Goal: Task Accomplishment & Management: Manage account settings

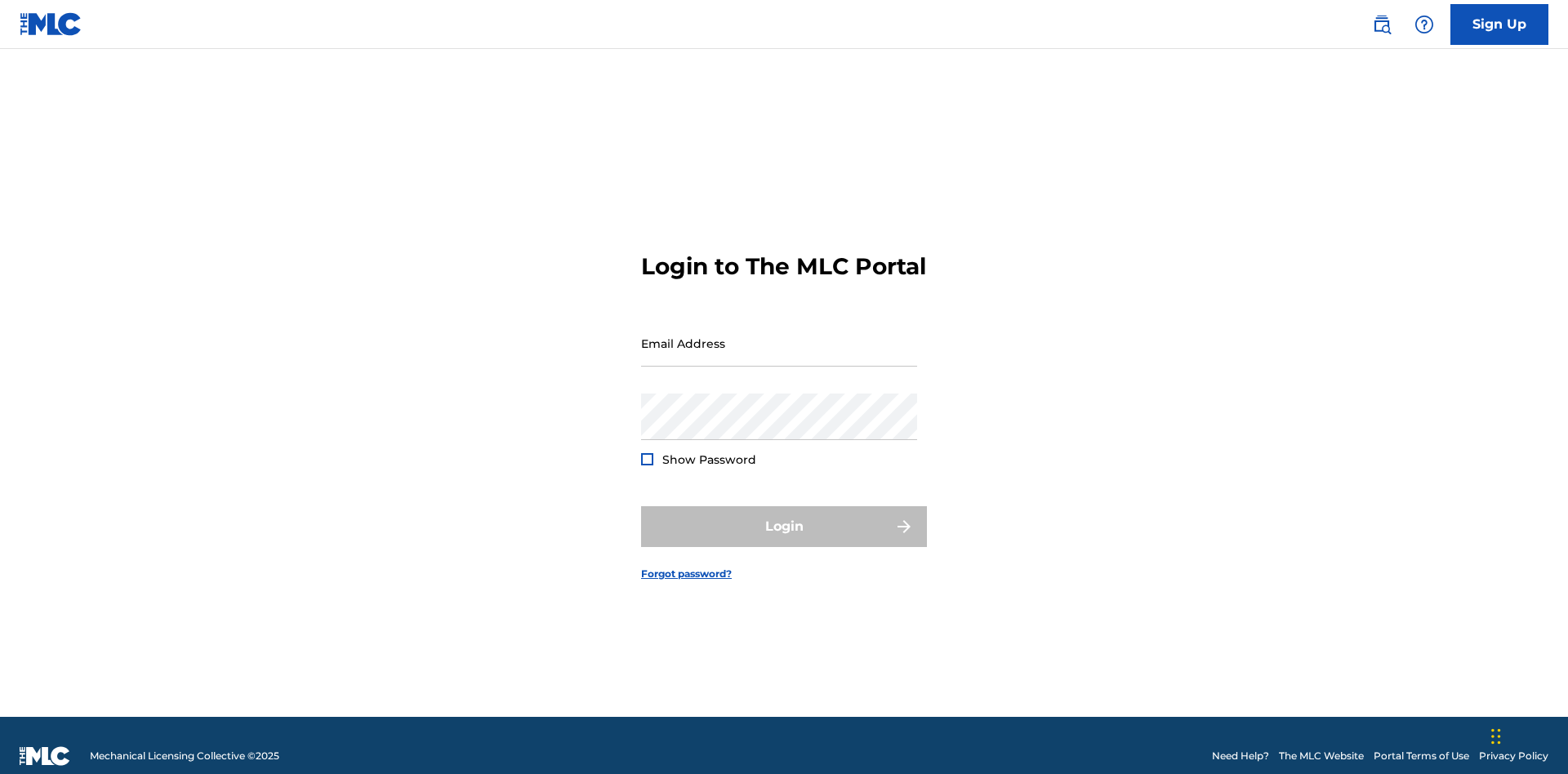
scroll to position [21, 0]
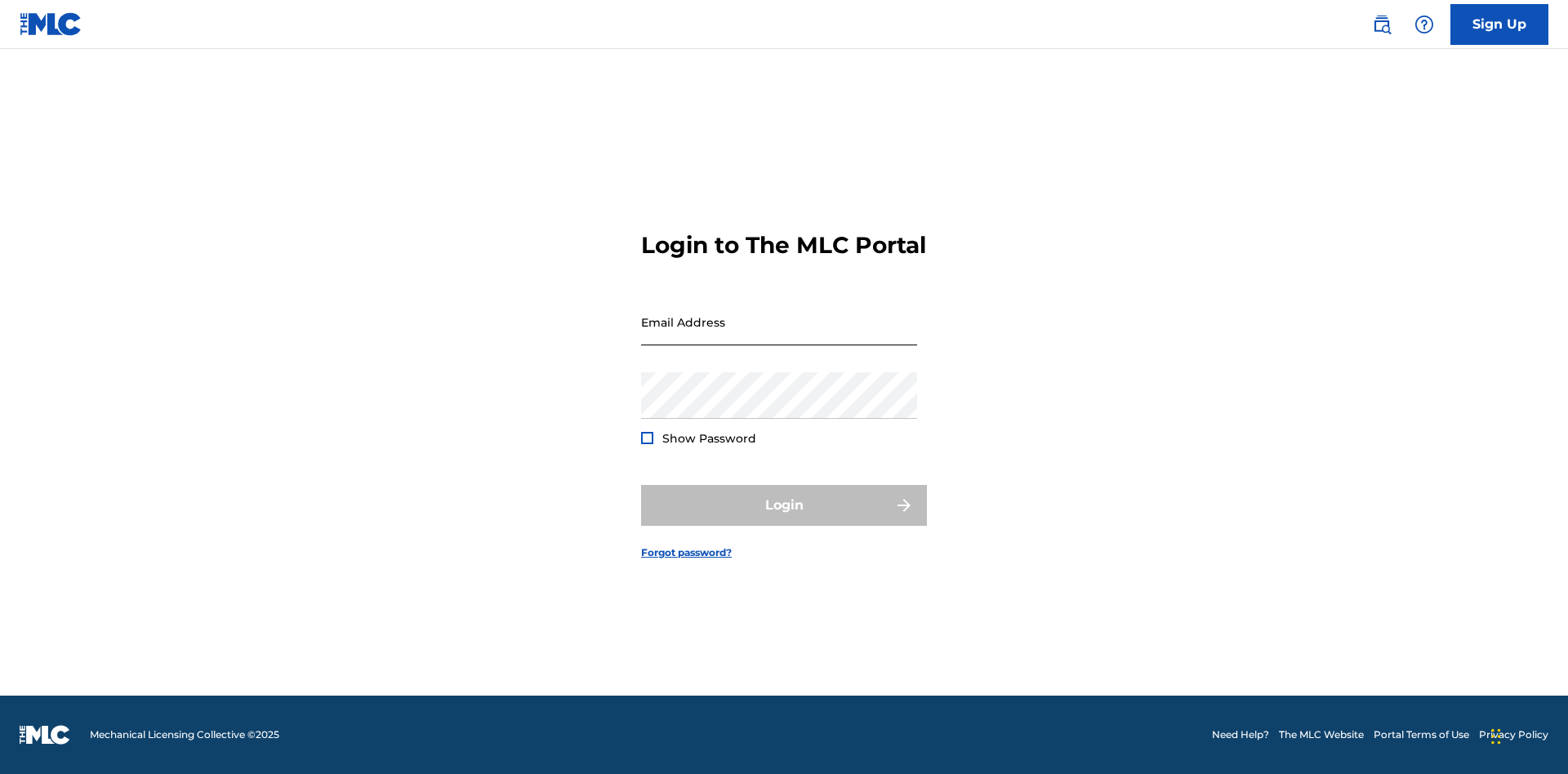
click at [779, 335] on input "Email Address" at bounding box center [779, 322] width 276 height 47
type input "[PERSON_NAME][EMAIL_ADDRESS][DOMAIN_NAME]"
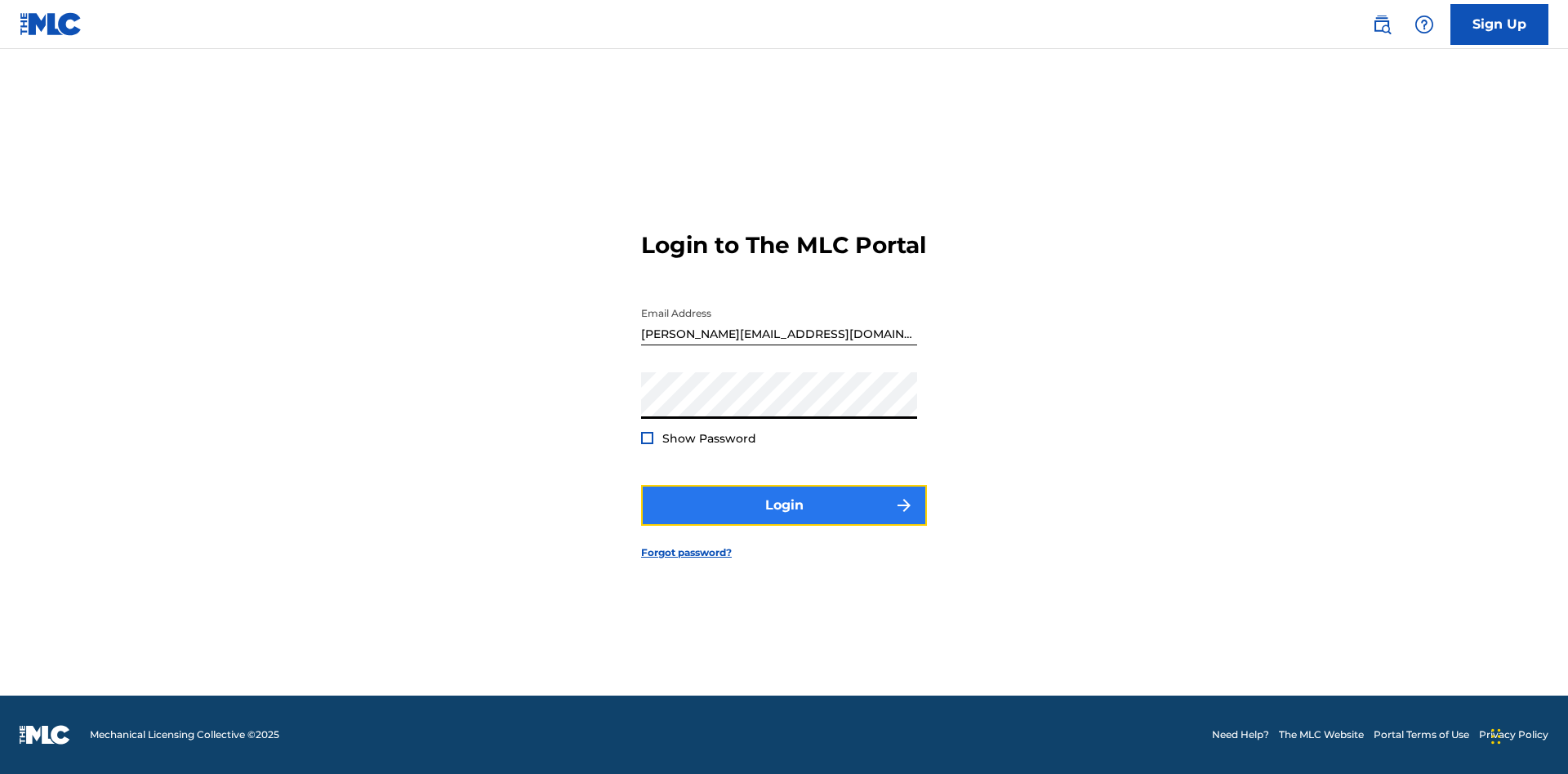
click at [784, 519] on button "Login" at bounding box center [784, 505] width 286 height 41
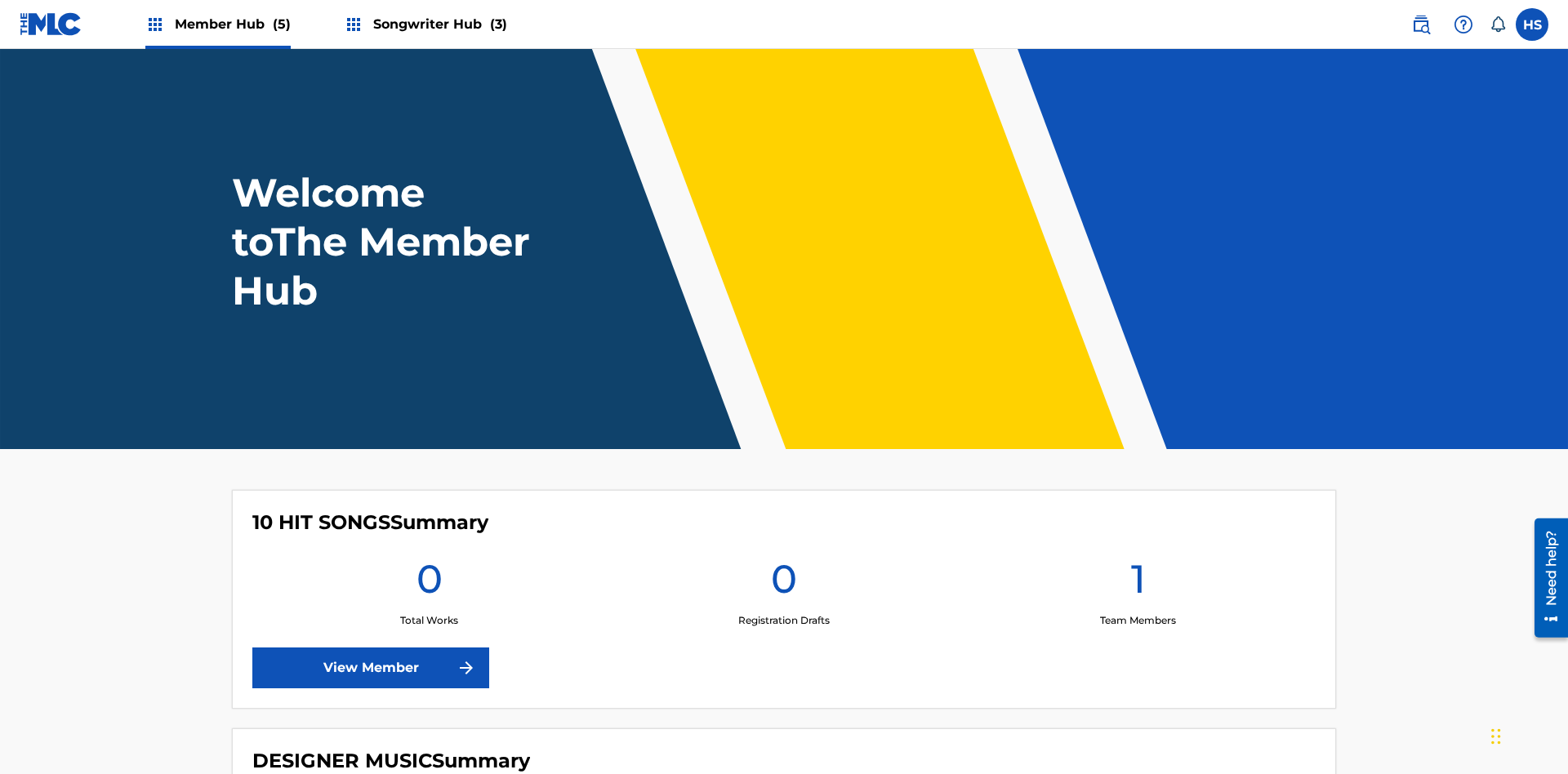
click at [437, 23] on span "Songwriter Hub (3)" at bounding box center [440, 24] width 134 height 18
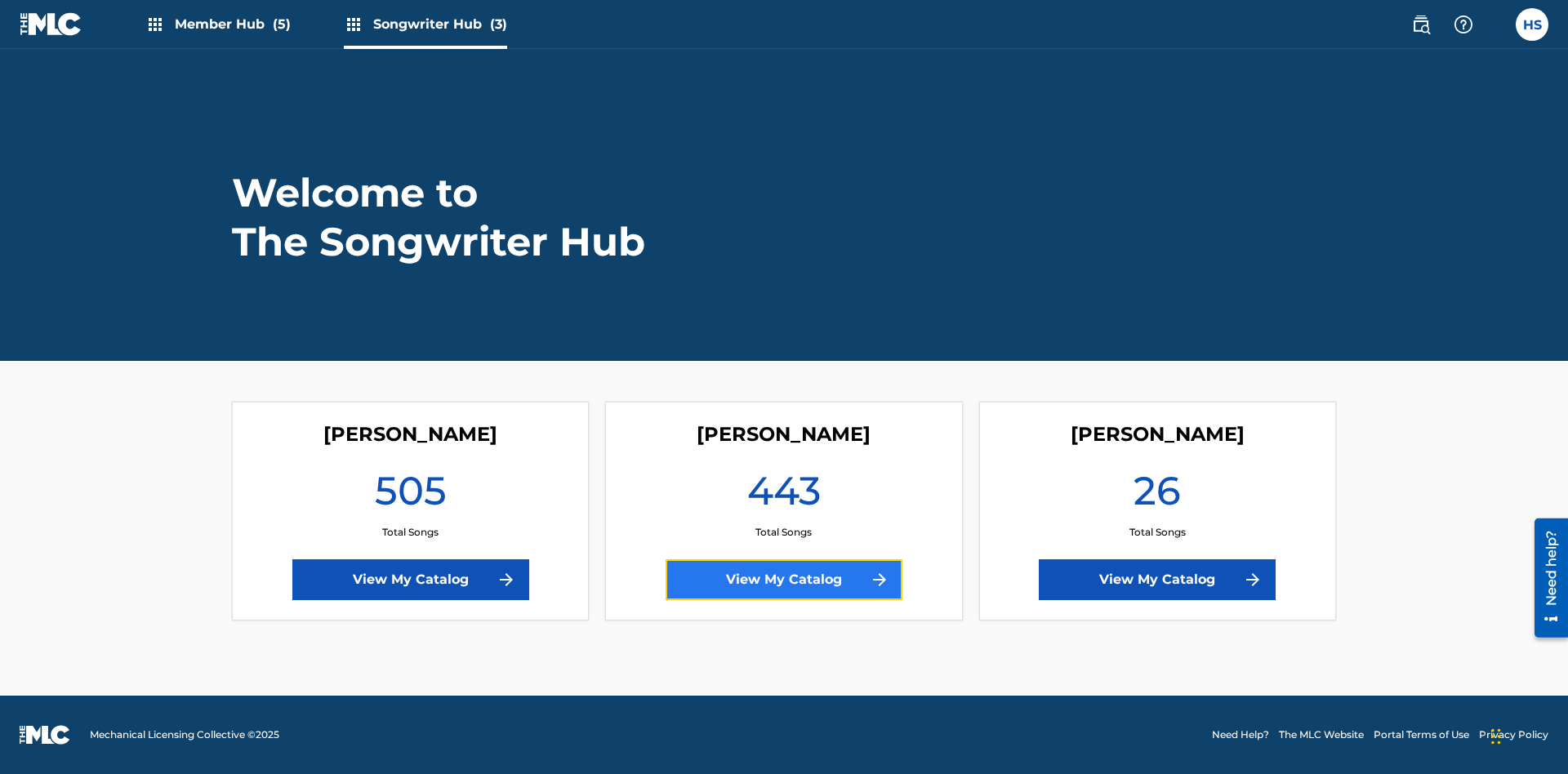
click at [784, 579] on link "View My Catalog" at bounding box center [784, 579] width 237 height 41
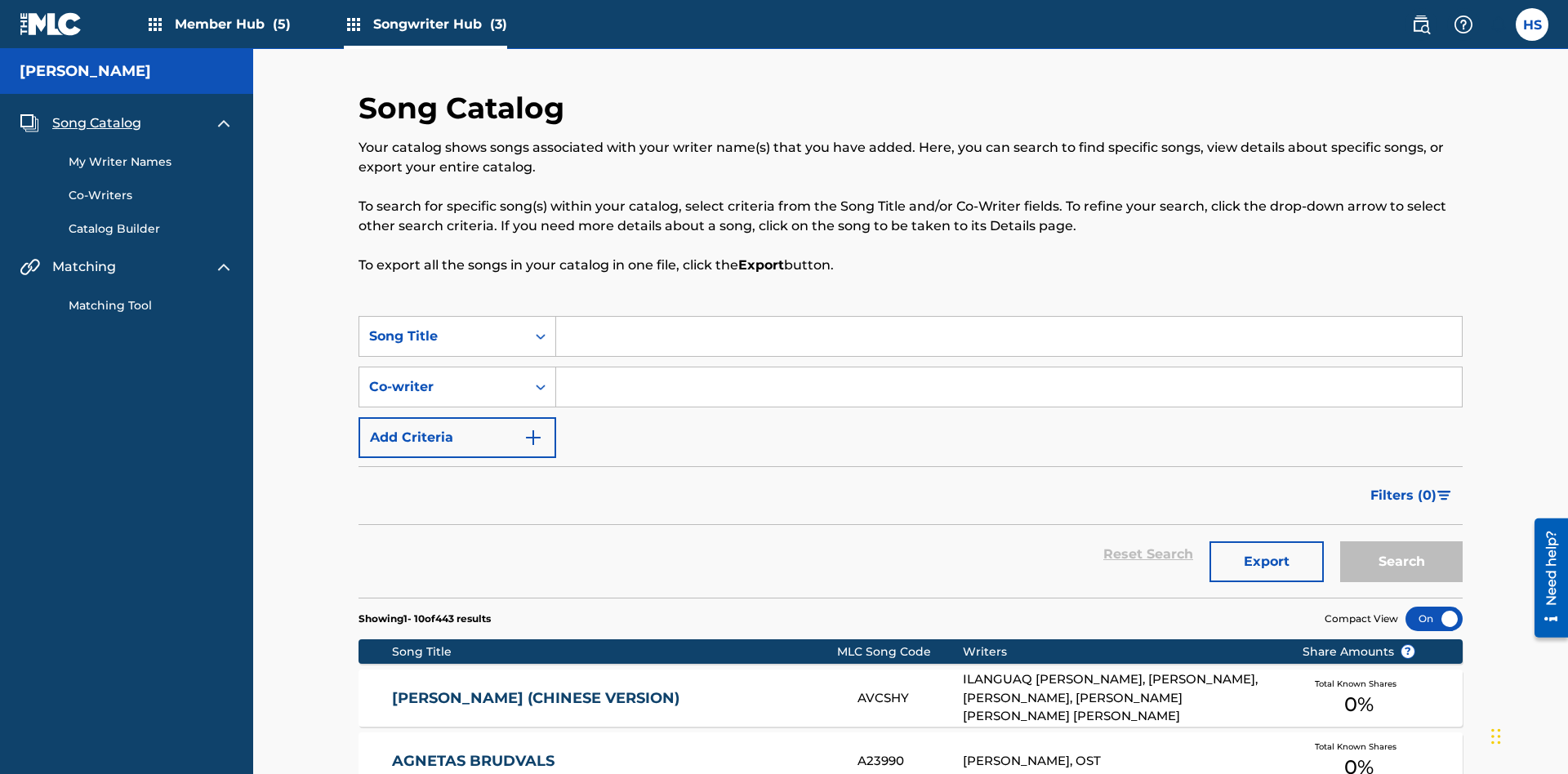
scroll to position [16, 0]
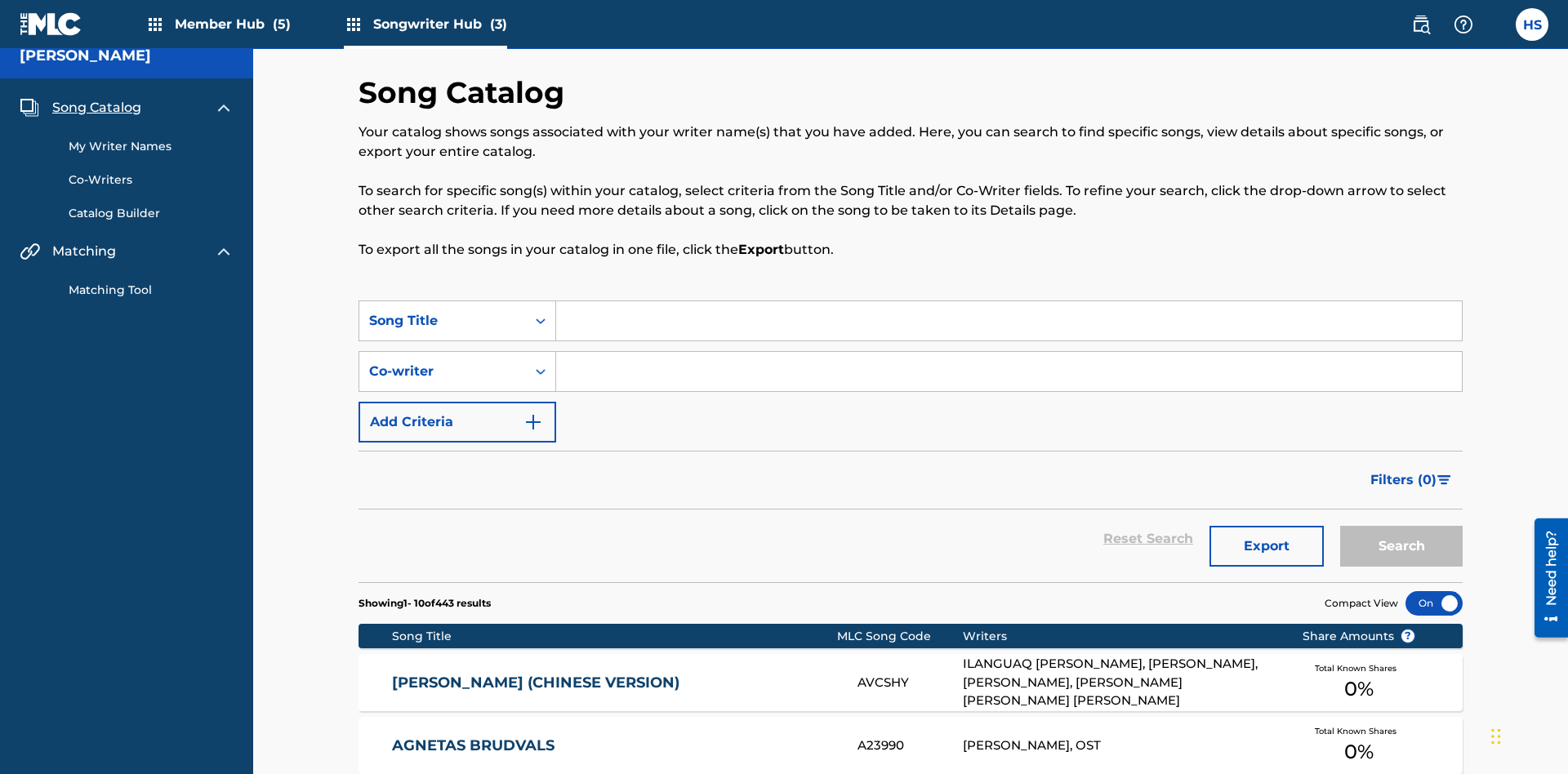
click at [96, 108] on span "Song Catalog" at bounding box center [96, 107] width 89 height 19
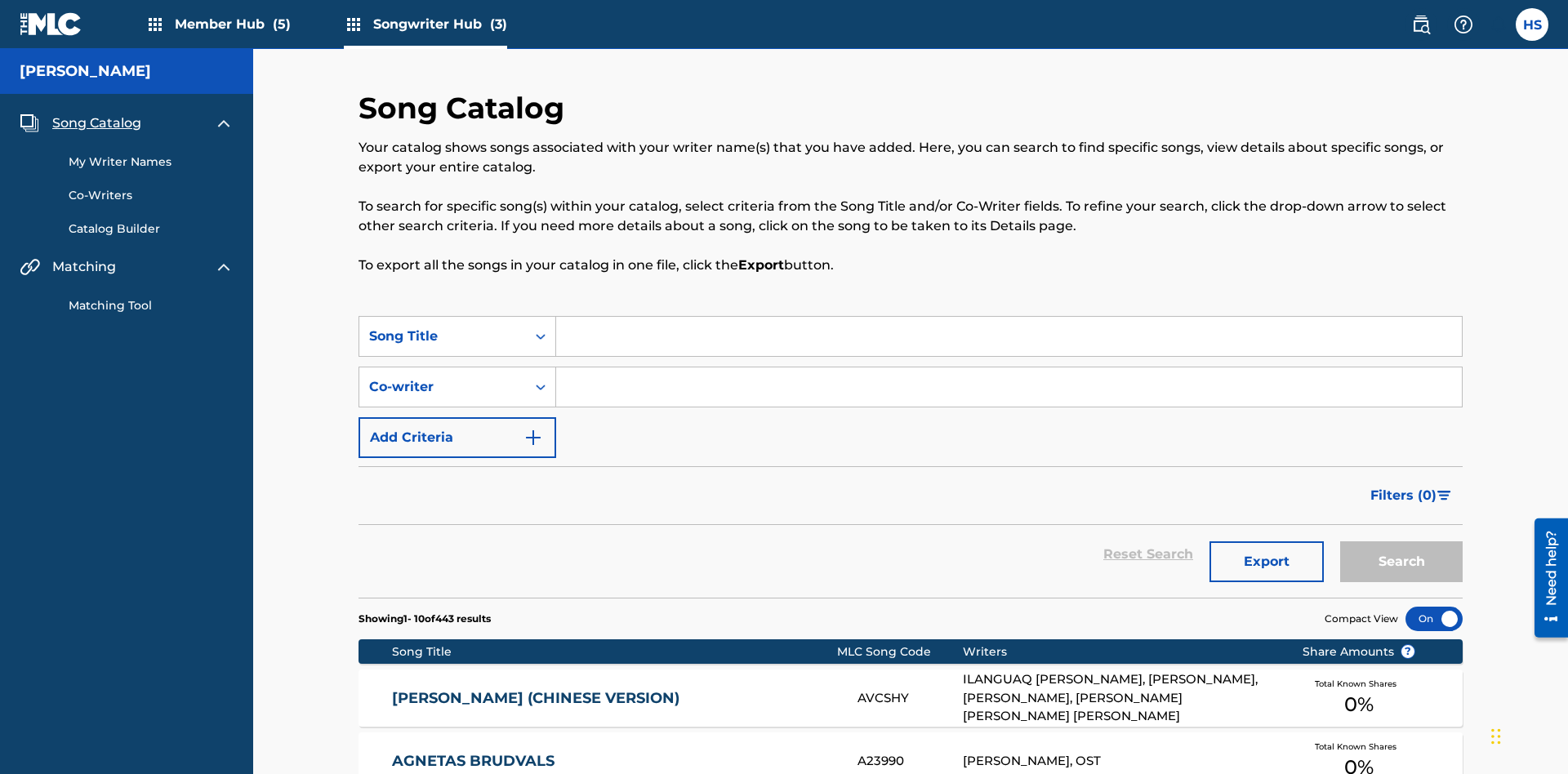
scroll to position [55, 0]
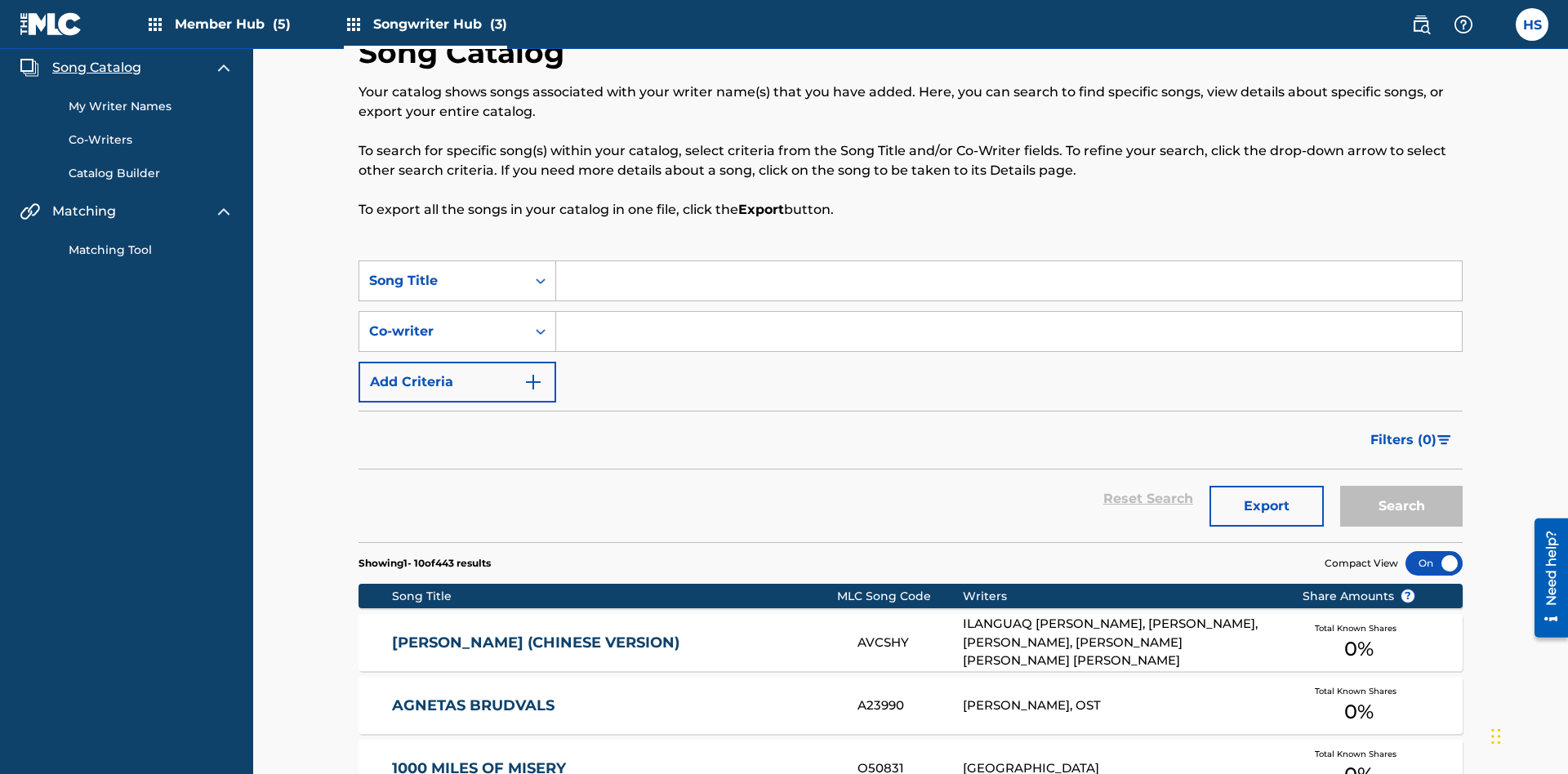
click at [151, 106] on link "My Writer Names" at bounding box center [151, 106] width 165 height 18
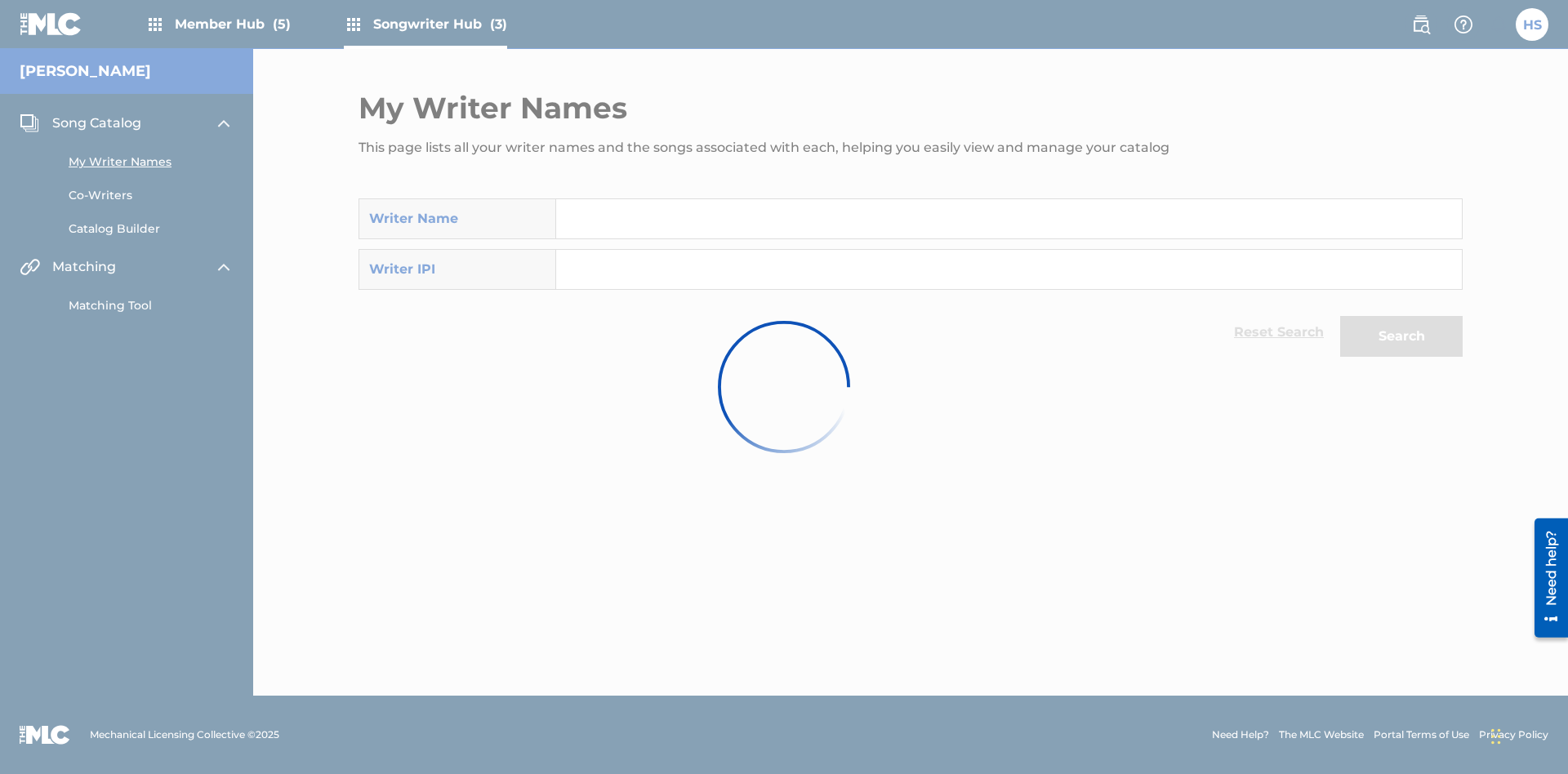
click at [1009, 199] on input "Search Form" at bounding box center [1009, 218] width 906 height 39
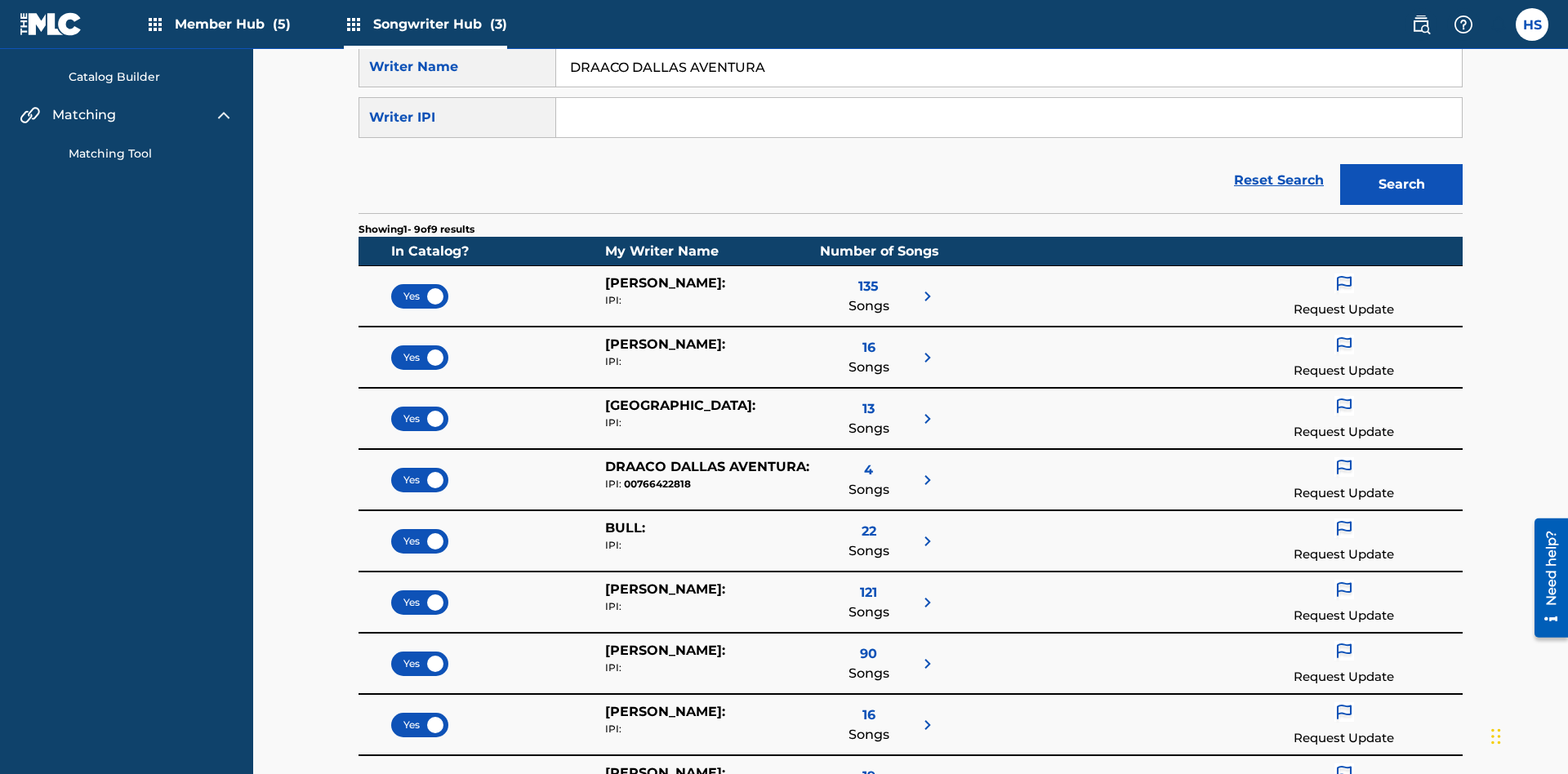
type input "DRAACO DALLAS AVENTURA"
click at [1009, 118] on input "Search Form" at bounding box center [1009, 117] width 906 height 39
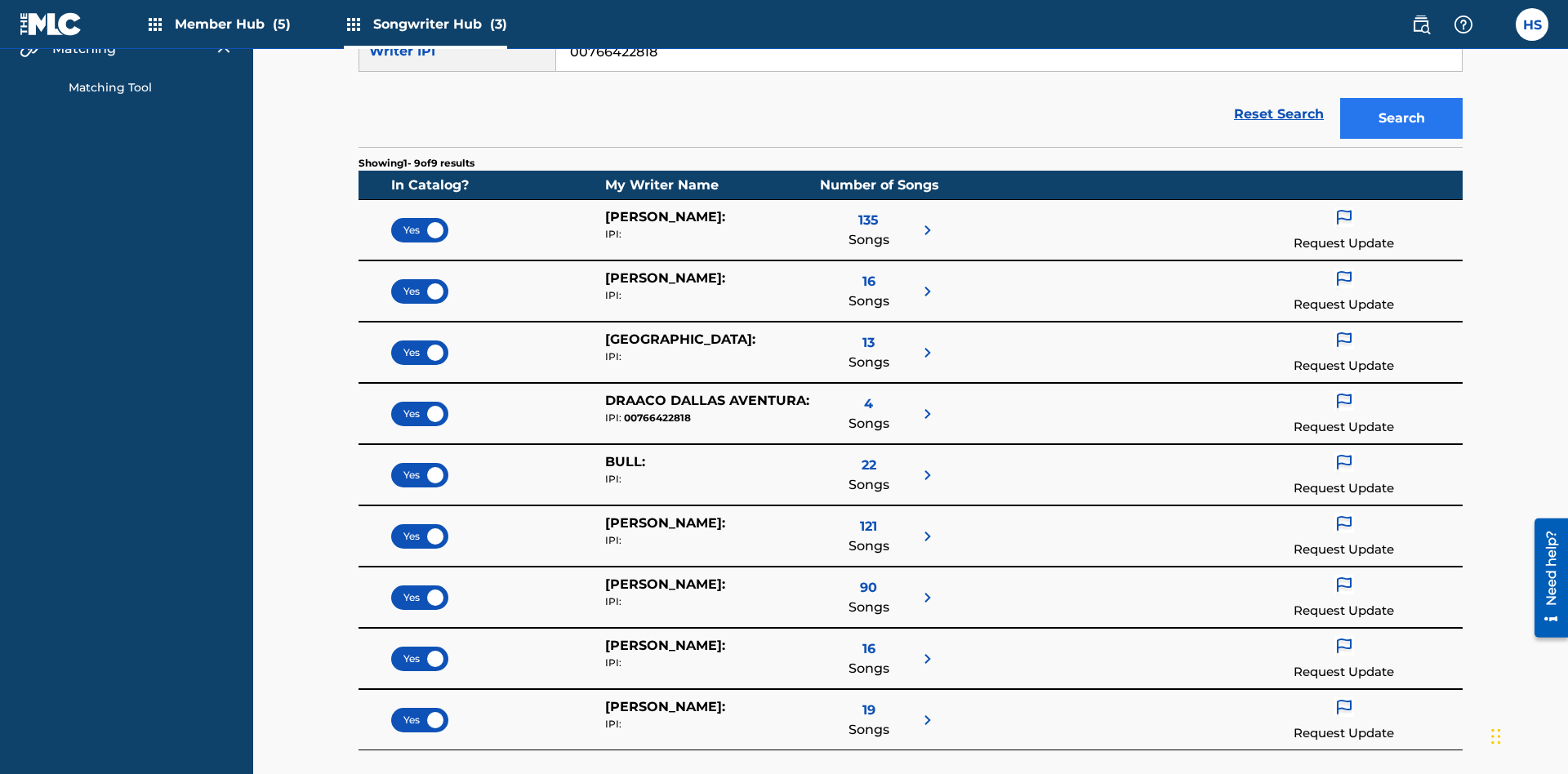
type input "00766422818"
click at [1402, 119] on button "Search" at bounding box center [1401, 118] width 122 height 41
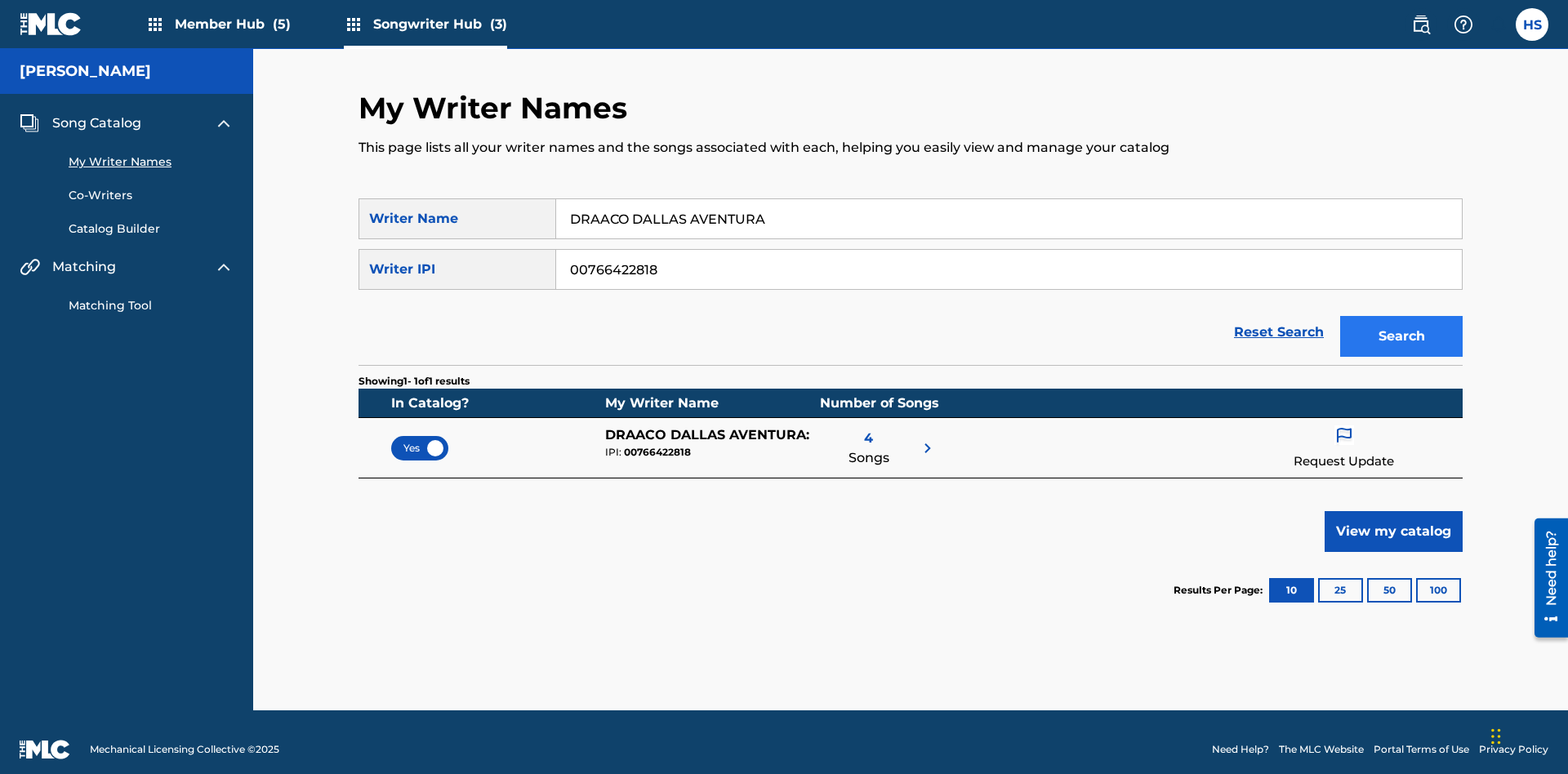
scroll to position [15, 0]
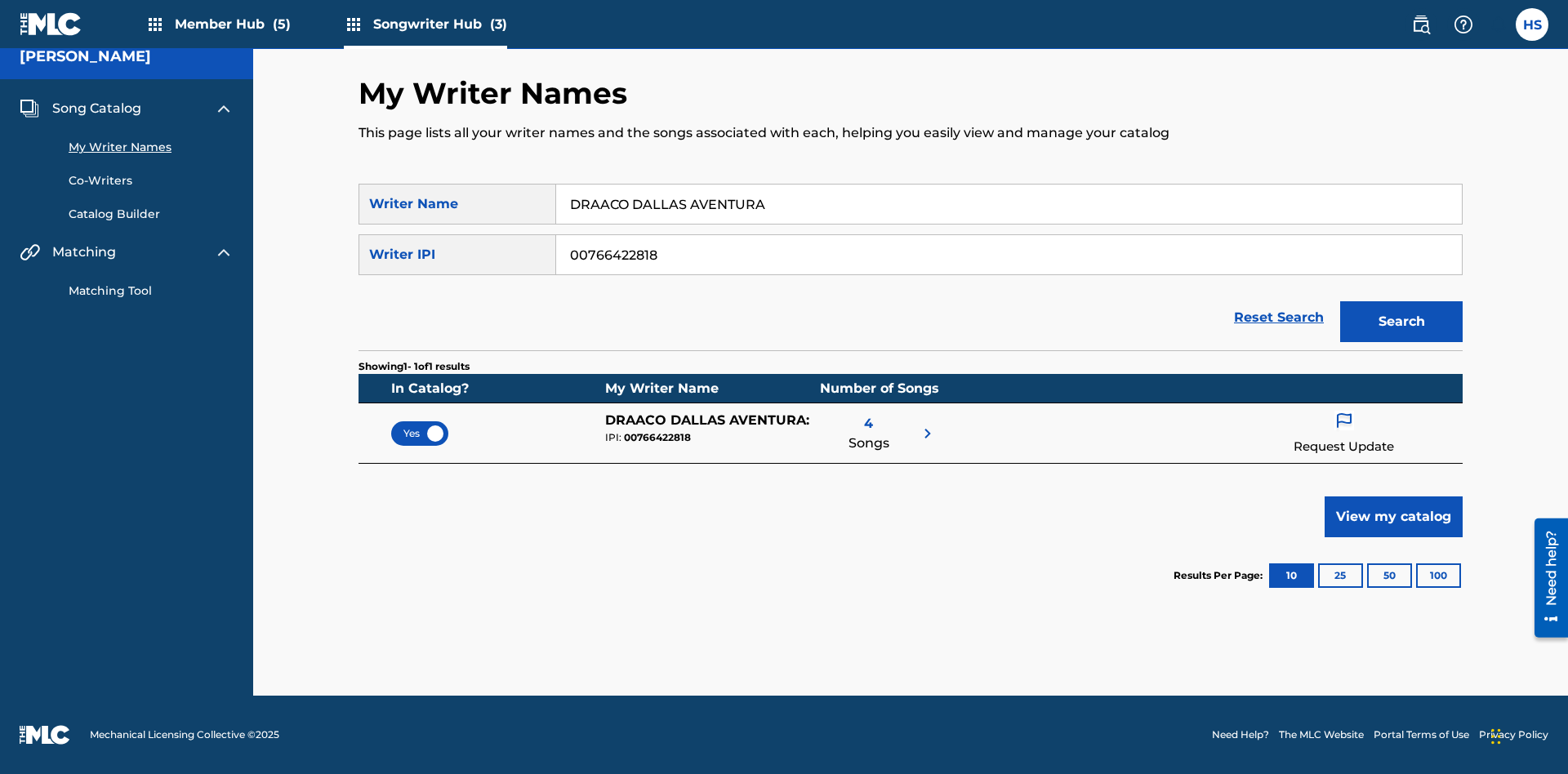
click at [1009, 204] on input "DRAACO DALLAS AVENTURA" at bounding box center [1009, 204] width 906 height 39
type input "DRAACO DALLAS AVENTURADRAACO DALLAS AVENTURA"
click at [1009, 255] on input "00766422818" at bounding box center [1009, 254] width 906 height 39
